Goal: Browse casually: Explore the website without a specific task or goal

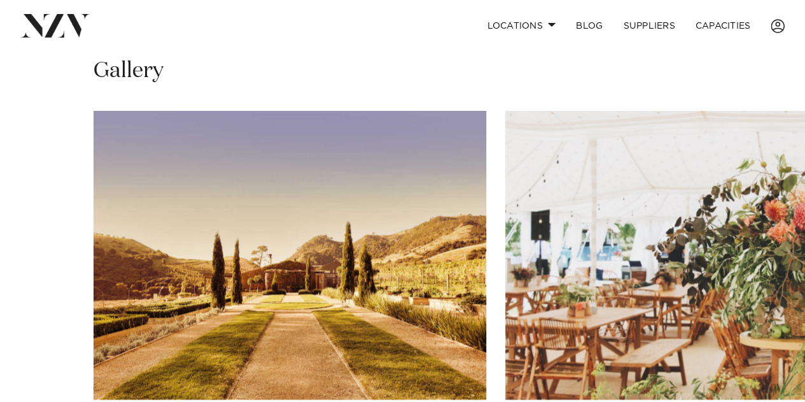
scroll to position [937, 0]
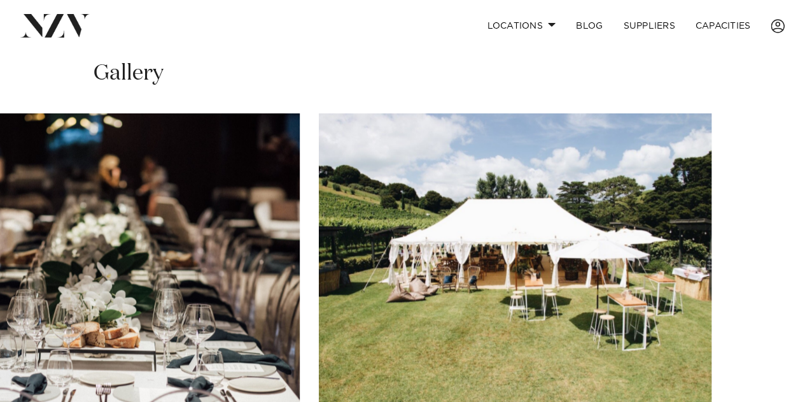
click at [765, 362] on swiper-container at bounding box center [402, 287] width 805 height 349
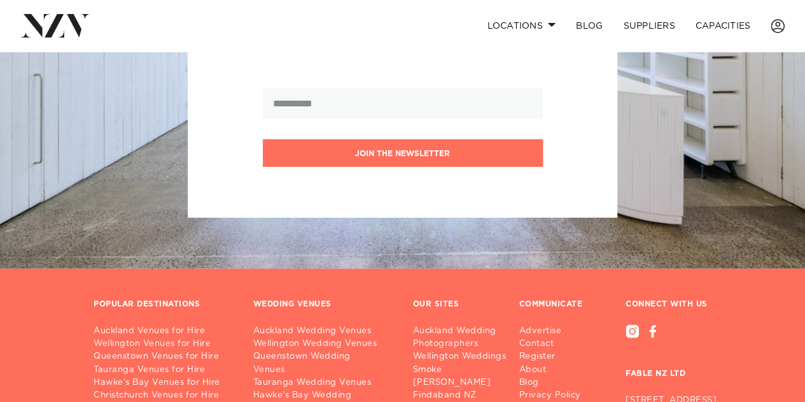
scroll to position [755, 0]
